Goal: Communication & Community: Ask a question

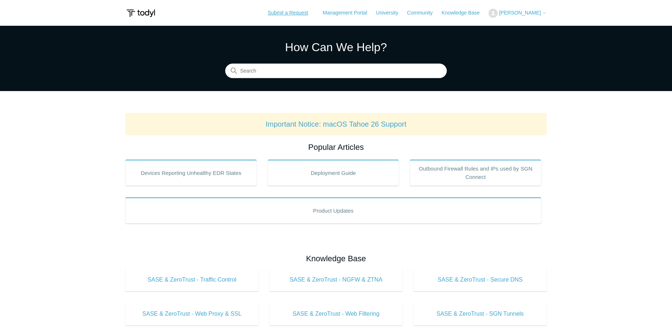
click at [306, 13] on link "Submit a Request" at bounding box center [287, 13] width 55 height 12
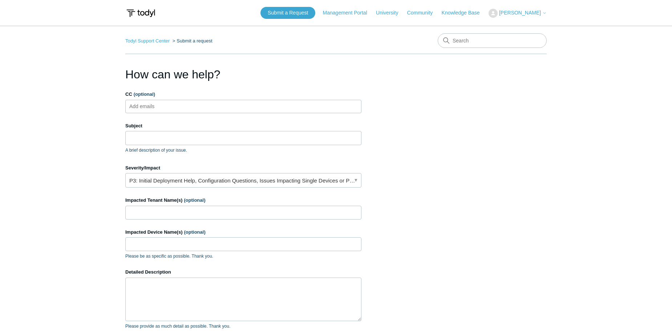
click at [168, 105] on input "CC (optional)" at bounding box center [148, 106] width 43 height 11
click at [175, 132] on input "Subject" at bounding box center [243, 138] width 236 height 14
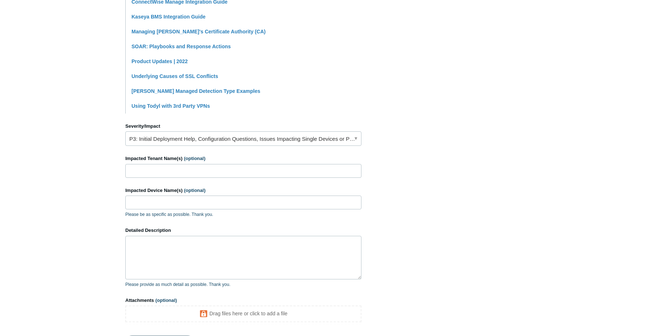
scroll to position [291, 0]
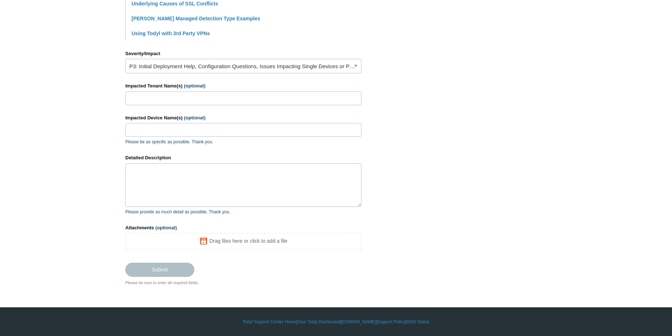
type input "[PERSON_NAME] is reopening cases"
click at [160, 180] on textarea "Detailed Description" at bounding box center [243, 185] width 236 height 44
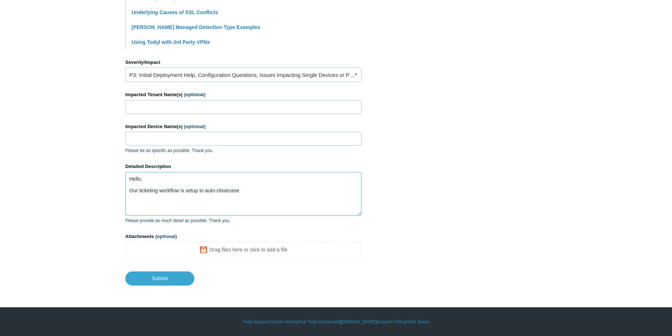
click at [196, 191] on textarea "Hello, Our ticketing workflow is setup to auto-closecase" at bounding box center [243, 194] width 236 height 44
click at [256, 190] on textarea "Hello, Our ticketing workflow is set up to auto-close cases" at bounding box center [243, 194] width 236 height 44
click at [138, 188] on textarea "Hello, Our ticketing workflow is set up to auto-close certain case alerts that …" at bounding box center [243, 194] width 236 height 44
click at [164, 191] on textarea "Hello, Our ticketing workflow is set up to auto-close certain case alerts that …" at bounding box center [243, 194] width 236 height 44
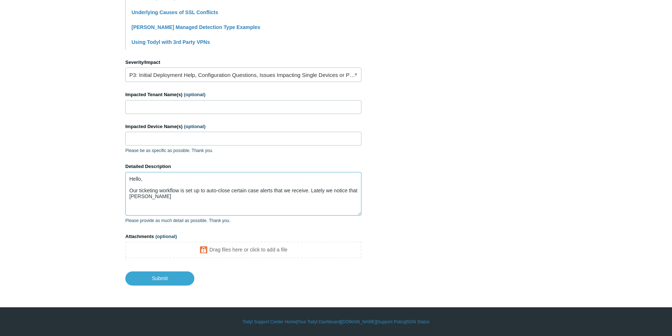
click at [159, 193] on textarea "Hello, Our ticketing workflow is set up to auto-close certain case alerts that …" at bounding box center [243, 194] width 236 height 44
click at [317, 192] on textarea "Hello, Our ticketing workflow is set up to auto-close certain case alerts that …" at bounding box center [243, 194] width 236 height 44
click at [158, 190] on textarea "Hello, Our ticketing workflow is set up to auto-close certain case alerts that …" at bounding box center [243, 194] width 236 height 44
click at [136, 197] on textarea "Hello, Our ticketing system is integrated workflow is set up to auto-close cert…" at bounding box center [243, 194] width 236 height 44
click at [140, 195] on textarea "Hello, Our ticketing system is integrated workflow is set up to auto-close cert…" at bounding box center [243, 194] width 236 height 44
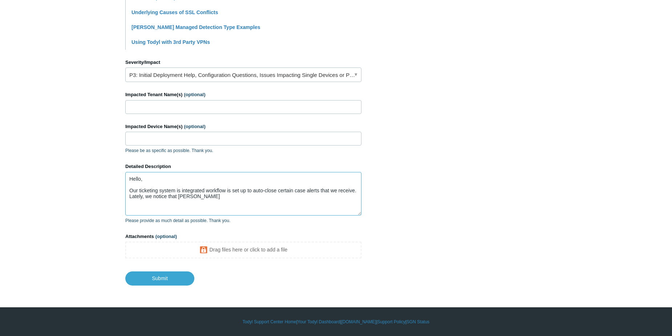
click at [140, 195] on textarea "Hello, Our ticketing system is integrated workflow is set up to auto-close cert…" at bounding box center [243, 194] width 236 height 44
click at [178, 188] on textarea "Hello, Our ticketing system's integrated workflow is set up to auto-close certa…" at bounding box center [243, 194] width 236 height 44
click at [204, 188] on textarea "Hello, Our ticketing system is integrated workflow is set up to auto-close cert…" at bounding box center [243, 194] width 236 height 44
click at [206, 190] on textarea "Hello, Our ticketing system is integrated workflow is set up to auto-close cert…" at bounding box center [243, 194] width 236 height 44
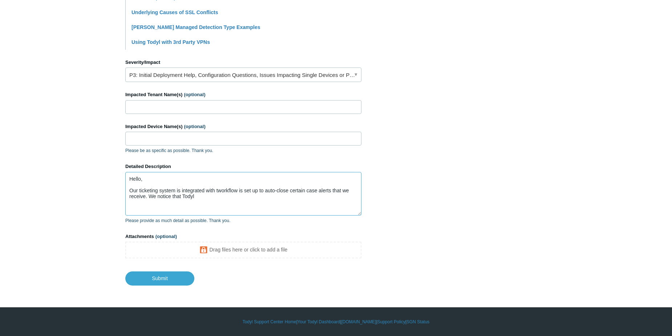
drag, startPoint x: 205, startPoint y: 198, endPoint x: 139, endPoint y: 189, distance: 66.7
click at [139, 189] on textarea "Hello, Our ticketing system is integrated with tworkflow is set up to auto-clos…" at bounding box center [243, 194] width 236 height 44
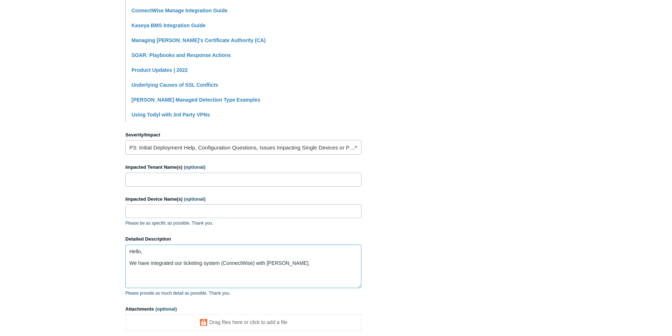
scroll to position [28, 0]
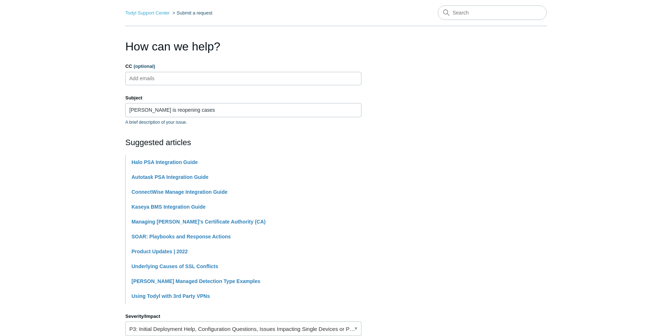
type textarea "Hello, We have integrated our ticketing system (ConnectWise) with [PERSON_NAME]."
click at [194, 109] on input "[PERSON_NAME] is reopening cases" at bounding box center [243, 110] width 236 height 14
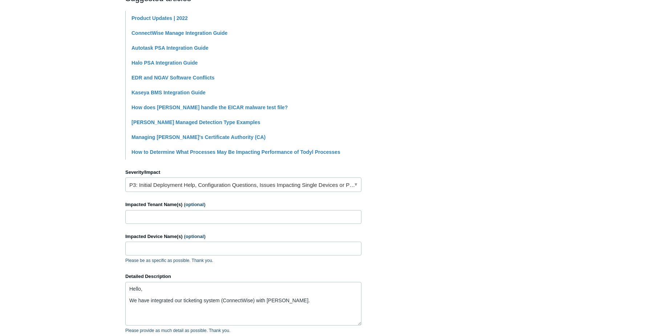
scroll to position [246, 0]
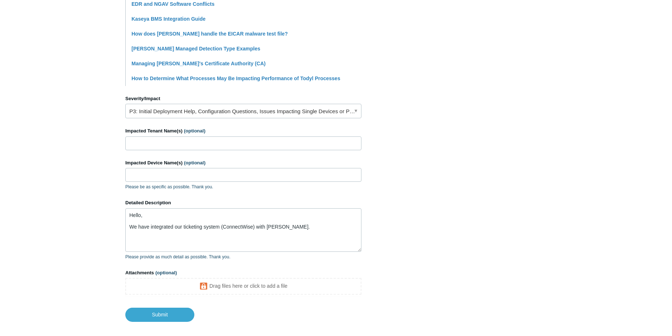
type input "[PERSON_NAME] is reopening cases in Ticketing system"
click at [296, 225] on textarea "Hello, We have integrated our ticketing system (ConnectWise) with [PERSON_NAME]." at bounding box center [243, 230] width 236 height 44
click at [283, 228] on textarea "Hello, We have integrated our ticketing system (ConnectWise) with To" at bounding box center [243, 230] width 236 height 44
click at [300, 227] on textarea "Hello, We have integrated our ticketing system (ConnectWise) with To" at bounding box center [243, 230] width 236 height 44
drag, startPoint x: 295, startPoint y: 229, endPoint x: 94, endPoint y: 232, distance: 200.8
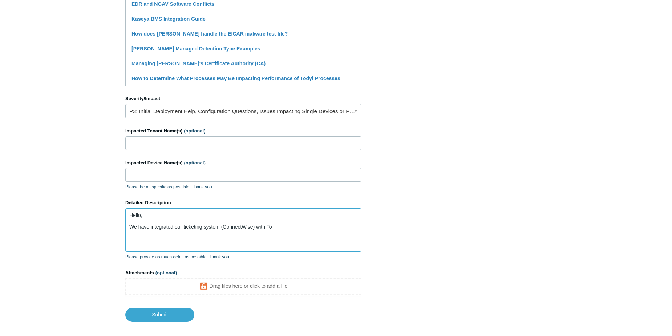
click at [94, 232] on main "Todyl Support Center Submit a request How can we help? CC (optional) Add emails…" at bounding box center [336, 51] width 672 height 542
click at [295, 225] on textarea "Hello, We have integrated our ticketing system (ConnectWise) with To" at bounding box center [243, 230] width 236 height 44
click at [292, 228] on textarea "Hello, We have integrated our ticketing system (ConnectWise) with To" at bounding box center [243, 230] width 236 height 44
click at [291, 229] on textarea "Hello, We have integrated our ticketing system (ConnectWise) with To" at bounding box center [243, 230] width 236 height 44
click at [284, 225] on textarea "Hello, We have integrated our ticketing system (ConnectWise) with To" at bounding box center [243, 230] width 236 height 44
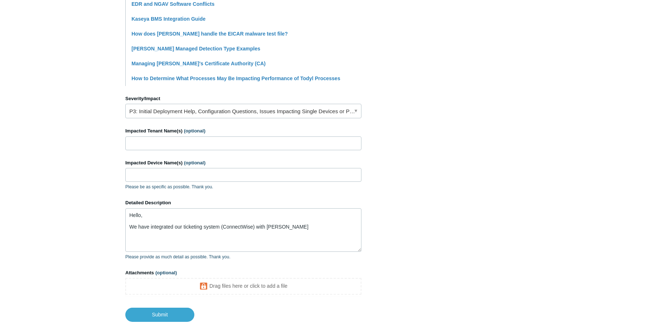
click at [263, 187] on p "Please be as specific as possible. Thank you." at bounding box center [243, 187] width 236 height 7
drag, startPoint x: 99, startPoint y: 191, endPoint x: 74, endPoint y: 215, distance: 34.2
click at [421, 179] on section "How can we help? CC (optional) Add emails Subject [PERSON_NAME] is reopening ca…" at bounding box center [335, 71] width 421 height 502
drag, startPoint x: 421, startPoint y: 179, endPoint x: 417, endPoint y: 179, distance: 4.0
click at [421, 179] on section "How can we help? CC (optional) Add emails Subject [PERSON_NAME] is reopening ca…" at bounding box center [335, 71] width 421 height 502
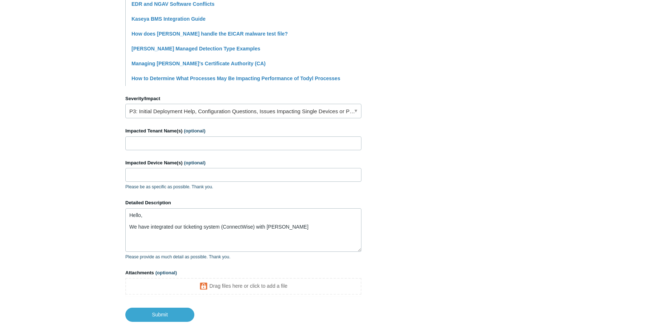
click at [417, 179] on section "How can we help? CC (optional) Add emails Subject [PERSON_NAME] is reopening ca…" at bounding box center [335, 71] width 421 height 502
click at [296, 221] on textarea "Hello, We have integrated our ticketing system (ConnectWise) with [PERSON_NAME]" at bounding box center [243, 230] width 236 height 44
click at [294, 226] on textarea "Hello, We have integrated our ticketing system (ConnectWise) with [PERSON_NAME]" at bounding box center [243, 230] width 236 height 44
drag, startPoint x: 243, startPoint y: 244, endPoint x: 118, endPoint y: 249, distance: 124.6
click at [118, 249] on main "Todyl Support Center Submit a request How can we help? CC (optional) Add emails…" at bounding box center [336, 51] width 672 height 542
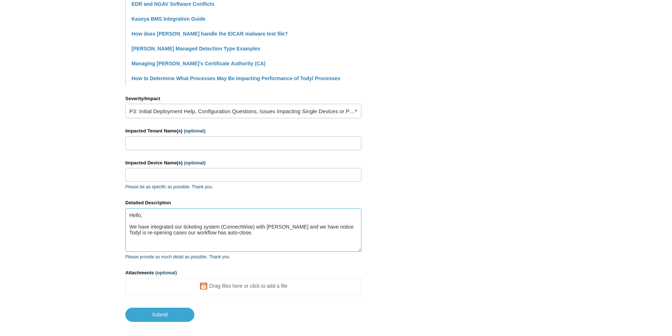
click at [168, 233] on textarea "Hello, We have integrated our ticketing system (ConnectWise) with [PERSON_NAME]…" at bounding box center [243, 230] width 236 height 44
click at [183, 255] on p "Please provide as much detail as possible. Thank you." at bounding box center [243, 257] width 236 height 7
click at [253, 233] on textarea "Hello, We have integrated our ticketing system (ConnectWise) with [PERSON_NAME]…" at bounding box center [243, 230] width 236 height 44
click at [294, 226] on textarea "Hello, We have integrated our ticketing system (ConnectWise) with [PERSON_NAME]…" at bounding box center [243, 230] width 236 height 44
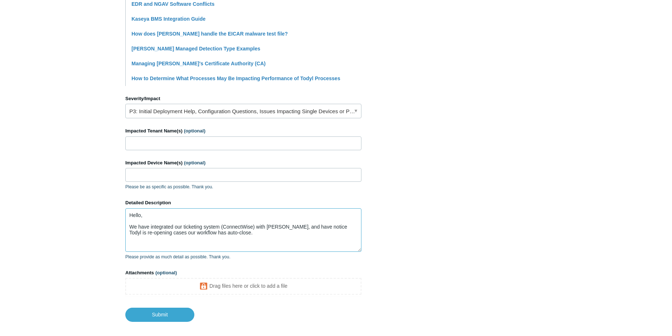
click at [313, 226] on textarea "Hello, We have integrated our ticketing system (ConnectWise) with [PERSON_NAME]…" at bounding box center [243, 230] width 236 height 44
click at [163, 232] on textarea "Hello, We have integrated our ticketing system (ConnectWise) with [PERSON_NAME]…" at bounding box center [243, 230] width 236 height 44
click at [250, 233] on textarea "Hello, We have integrated our ticketing system (ConnectWise) with [PERSON_NAME]…" at bounding box center [243, 230] width 236 height 44
click at [339, 227] on textarea "Hello, We have integrated our ticketing system (ConnectWise) with [PERSON_NAME]…" at bounding box center [243, 230] width 236 height 44
click at [342, 239] on textarea "Hello, We have integrated our ticketing system (ConnectWise) with [PERSON_NAME]…" at bounding box center [243, 230] width 236 height 44
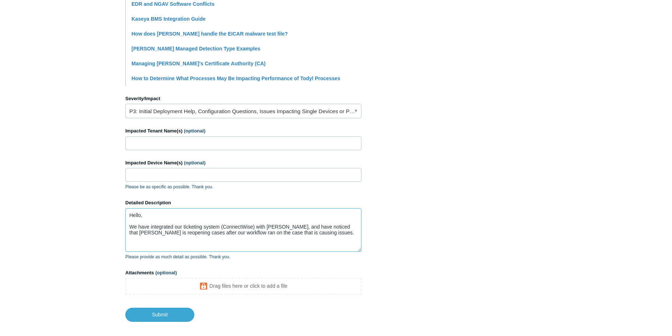
click at [327, 226] on textarea "Hello, We have integrated our ticketing system (ConnectWise) with [PERSON_NAME]…" at bounding box center [243, 230] width 236 height 44
click at [313, 234] on textarea "Hello, We have integrated our ticketing system (ConnectWise) with [PERSON_NAME]…" at bounding box center [243, 230] width 236 height 44
drag, startPoint x: 302, startPoint y: 237, endPoint x: 245, endPoint y: 233, distance: 57.1
click at [245, 233] on textarea "Hello, We have integrated our ticketing system (ConnectWise) with [PERSON_NAME]…" at bounding box center [243, 230] width 236 height 44
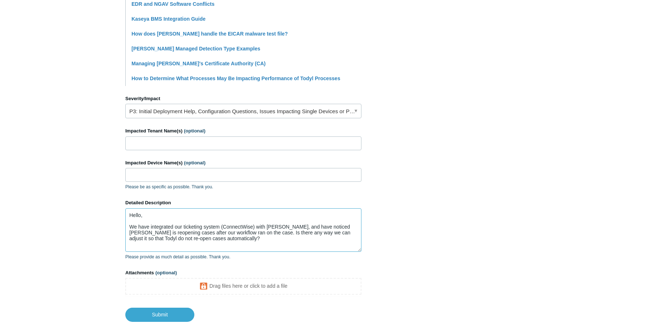
drag, startPoint x: 297, startPoint y: 240, endPoint x: 276, endPoint y: 243, distance: 21.2
click at [296, 240] on textarea "Hello, We have integrated our ticketing system (ConnectWise) with [PERSON_NAME]…" at bounding box center [243, 230] width 236 height 44
click at [236, 236] on textarea "Hello, We have integrated our ticketing system (ConnectWise) with [PERSON_NAME]…" at bounding box center [243, 230] width 236 height 44
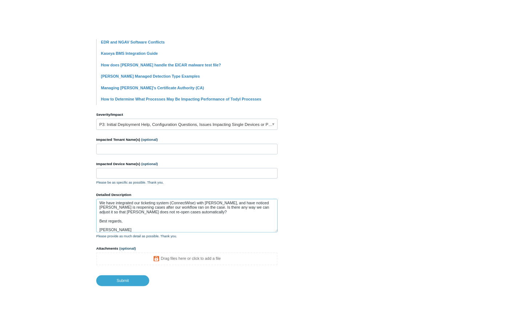
scroll to position [0, 0]
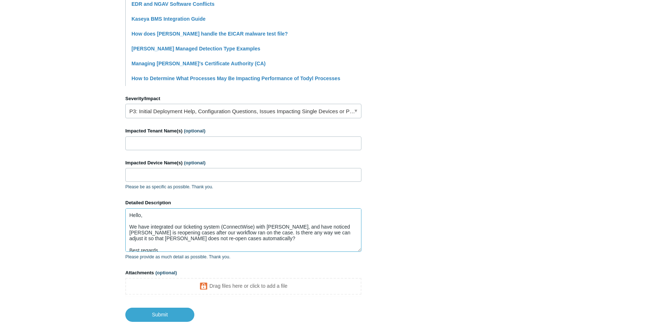
drag, startPoint x: 240, startPoint y: 244, endPoint x: 126, endPoint y: 228, distance: 114.7
click at [126, 228] on textarea "Hello, We have integrated our ticketing system (ConnectWise) with [PERSON_NAME]…" at bounding box center [243, 230] width 236 height 44
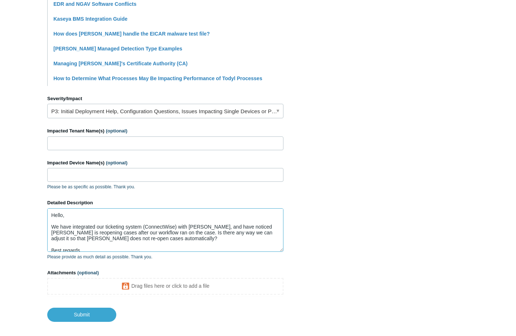
click at [152, 231] on textarea "Hello, We have integrated our ticketing system (ConnectWise) with [PERSON_NAME]…" at bounding box center [165, 230] width 236 height 44
click at [64, 228] on textarea "Hello, We have integrated our ticketing system (ConnectWise) with [PERSON_NAME]…" at bounding box center [165, 230] width 236 height 44
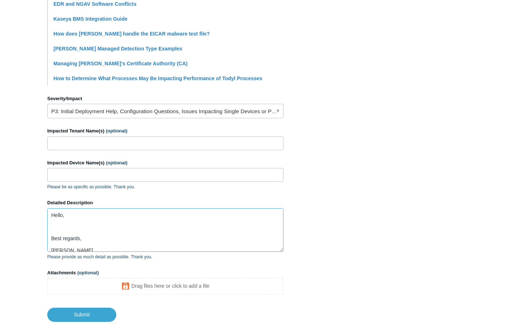
paste textarea "We’ve integrated our ticketing system (ConnectWise) with [PERSON_NAME] and noti…"
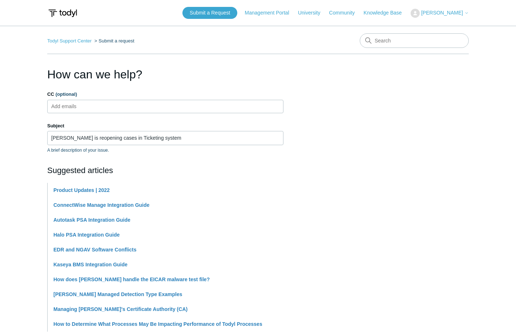
type textarea "Hello, We’ve integrated our ticketing system (ConnectWise) with [PERSON_NAME] a…"
click at [72, 103] on input "CC (optional)" at bounding box center [70, 106] width 43 height 11
paste input "[EMAIL_ADDRESS][DOMAIN_NAME]"
type input "[EMAIL_ADDRESS][DOMAIN_NAME]"
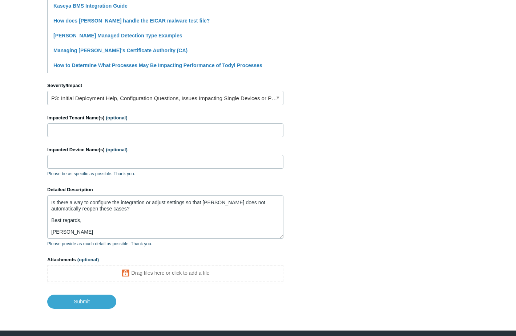
scroll to position [282, 0]
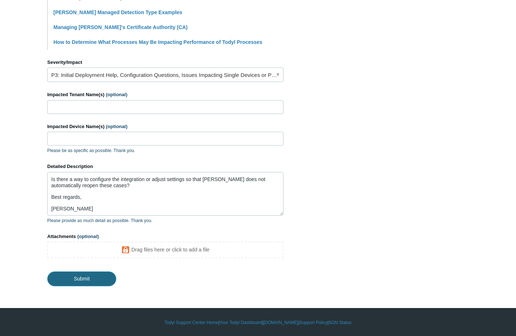
click at [69, 277] on input "Submit" at bounding box center [81, 279] width 69 height 15
